Goal: Transaction & Acquisition: Purchase product/service

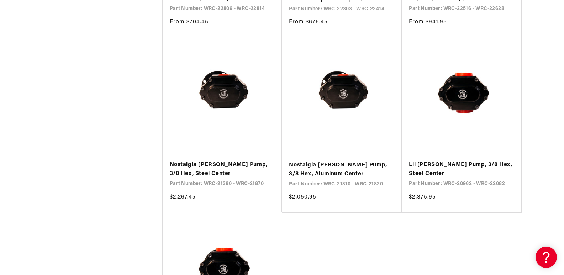
scroll to position [676, 0]
click at [210, 163] on link "Nostalgia [PERSON_NAME] Pump, 3/8 Hex, Steel Center" at bounding box center [222, 170] width 105 height 18
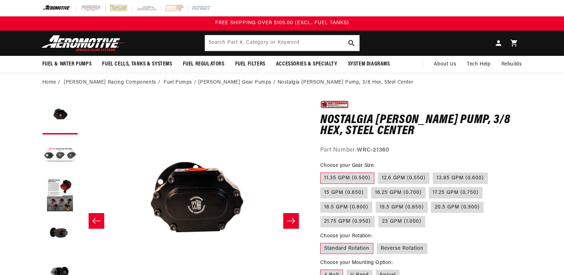
scroll to position [71, 0]
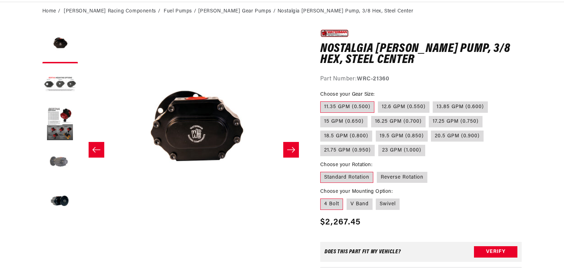
click at [61, 164] on button "Load image 4 in gallery view" at bounding box center [60, 163] width 36 height 36
click at [62, 200] on button "Load image 5 in gallery view" at bounding box center [60, 202] width 36 height 36
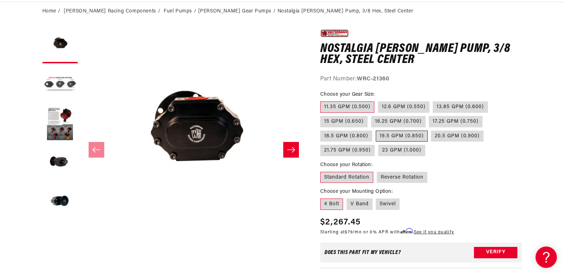
click at [402, 139] on label "19.5 GPM (0.850)" at bounding box center [402, 136] width 52 height 11
click at [376, 130] on input "19.5 GPM (0.850)" at bounding box center [376, 129] width 0 height 0
radio input "true"
click at [356, 136] on label "18.5 GPM (0.800)" at bounding box center [346, 136] width 52 height 11
click at [486, 115] on input "18.5 GPM (0.800)" at bounding box center [486, 115] width 0 height 0
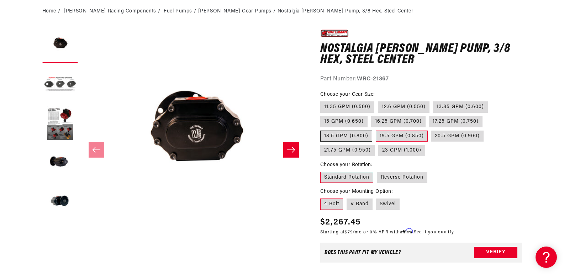
radio input "true"
click at [393, 133] on label "19.5 GPM (0.850)" at bounding box center [402, 136] width 52 height 11
click at [376, 130] on input "19.5 GPM (0.850)" at bounding box center [376, 129] width 0 height 0
radio input "true"
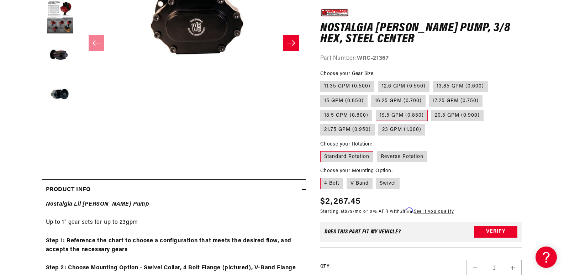
scroll to position [320, 0]
